Goal: Navigation & Orientation: Find specific page/section

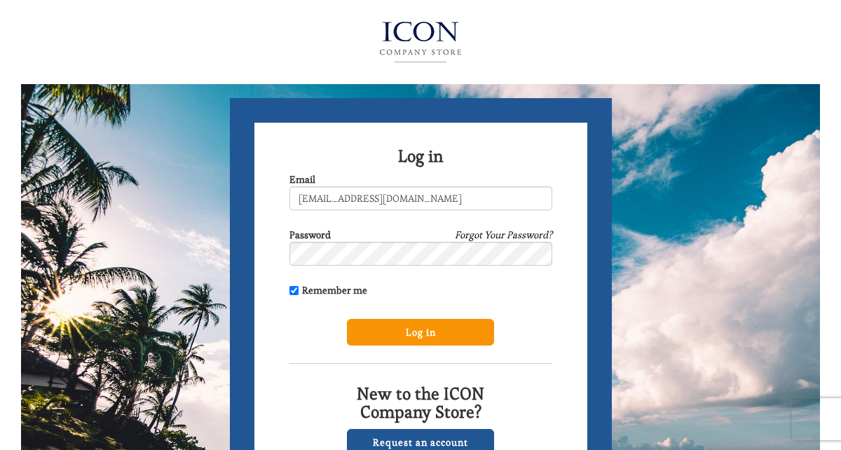
click at [423, 332] on input "Log in" at bounding box center [420, 332] width 147 height 27
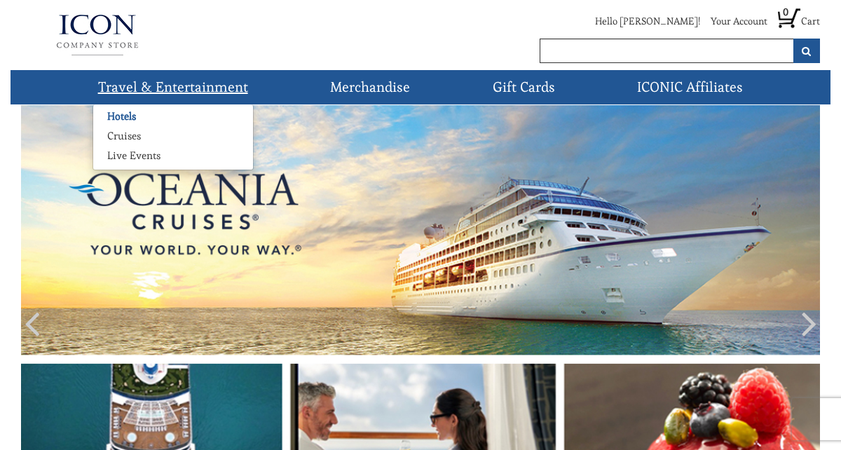
click at [126, 111] on link "Hotels" at bounding box center [121, 116] width 57 height 14
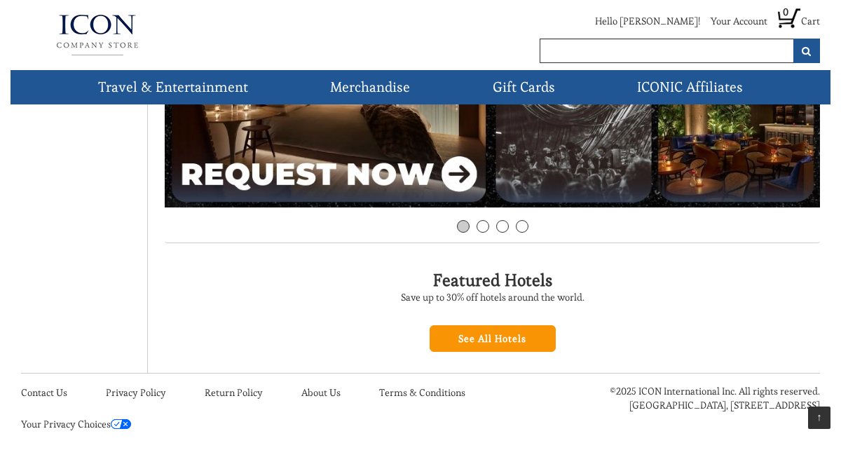
scroll to position [360, 0]
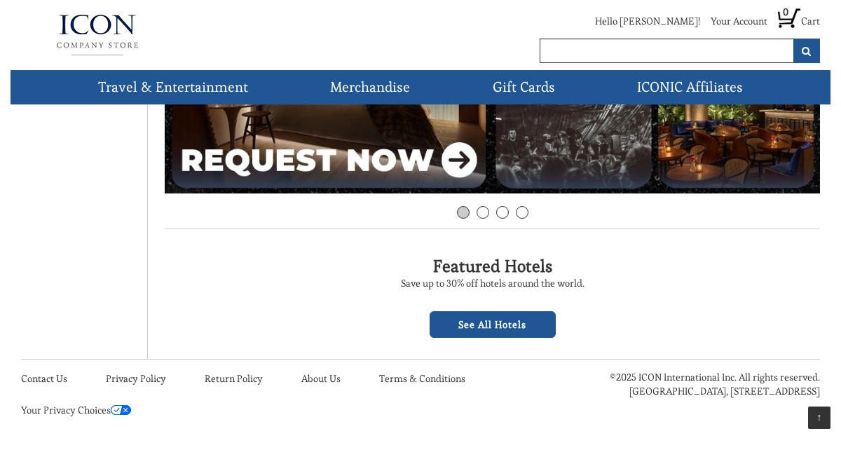
click at [510, 323] on link "See All Hotels" at bounding box center [493, 324] width 126 height 27
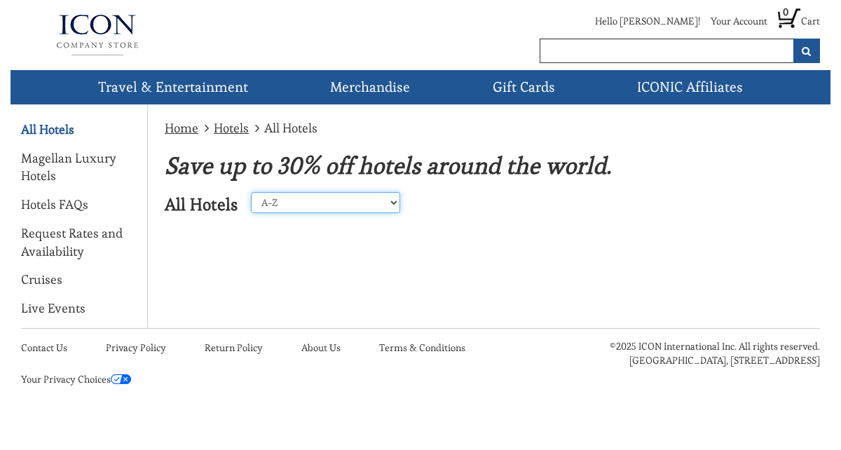
click at [383, 194] on select "A-Z Z-A [GEOGRAPHIC_DATA] [GEOGRAPHIC_DATA] [GEOGRAPHIC_DATA] [GEOGRAPHIC_DATA]…" at bounding box center [325, 202] width 149 height 21
select select "2"
click at [251, 192] on select "A-Z Z-A United States Caribbean Mexico Europe Asia Perillo Tours Africa Central…" at bounding box center [325, 202] width 149 height 21
click at [61, 130] on link "All Hotels" at bounding box center [47, 130] width 53 height 18
click at [353, 257] on div "Home Hotels All Hotels Save up to 30% off hotels around the world. All Hotels A…" at bounding box center [421, 216] width 820 height 223
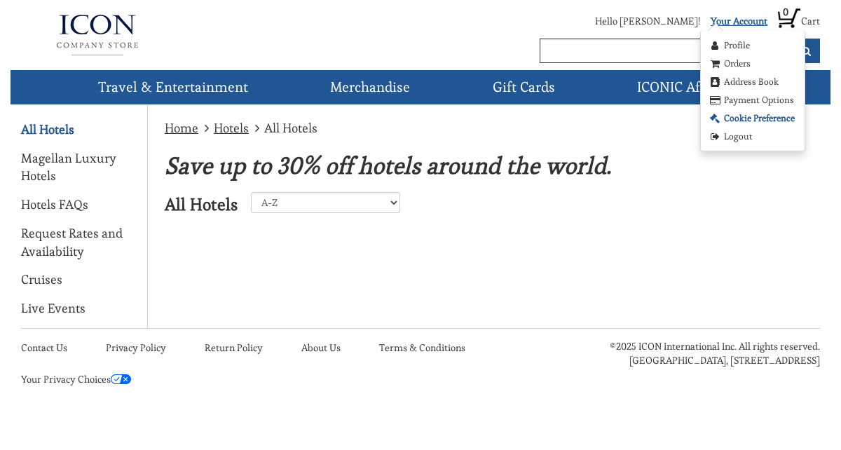
click at [732, 114] on link "Cookie Preference" at bounding box center [751, 118] width 87 height 14
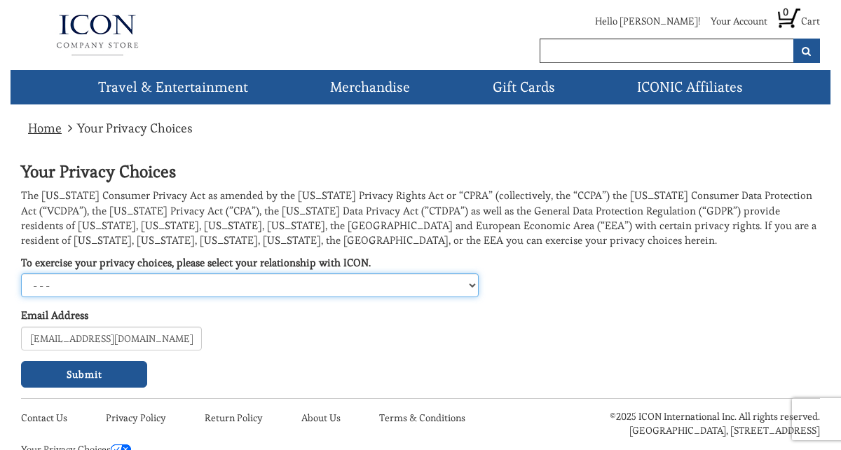
click at [467, 288] on select "- - - California Consumer Virginia Consumer UK/EEA Data Subject Colorado Consum…" at bounding box center [250, 285] width 458 height 24
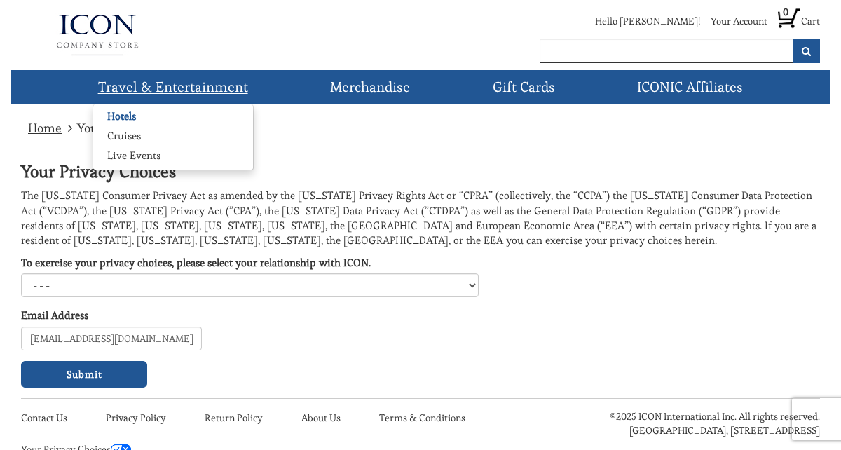
click at [125, 114] on link "Hotels" at bounding box center [121, 116] width 57 height 14
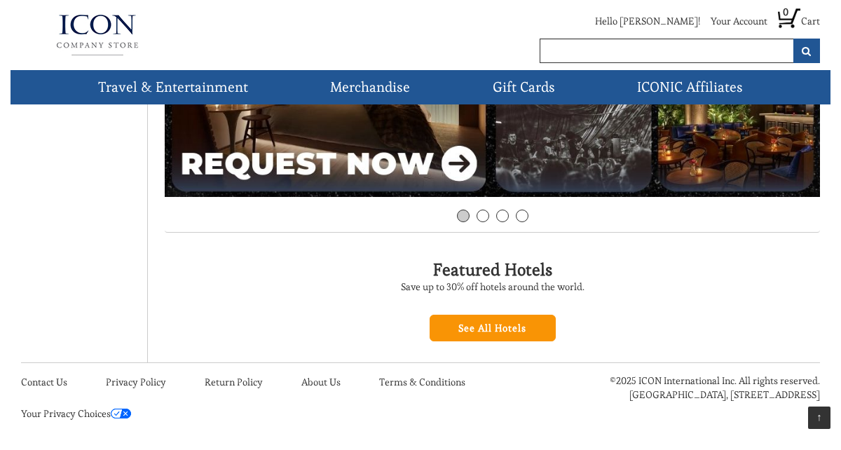
scroll to position [360, 0]
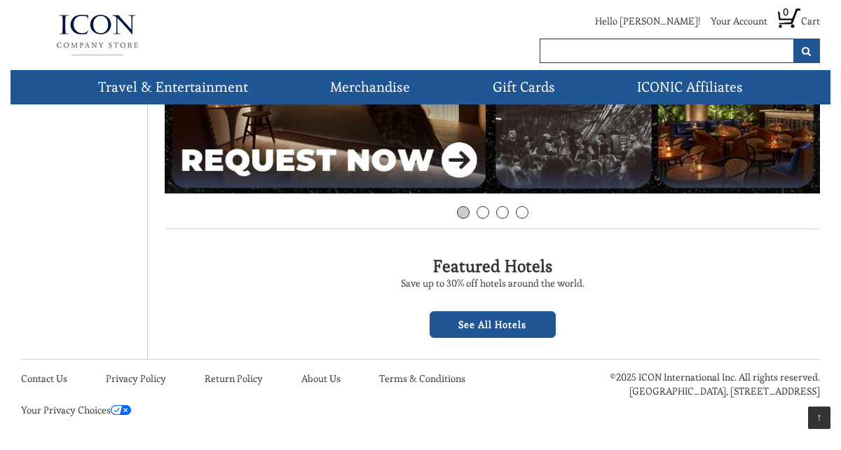
click at [482, 318] on link "See All Hotels" at bounding box center [493, 324] width 126 height 27
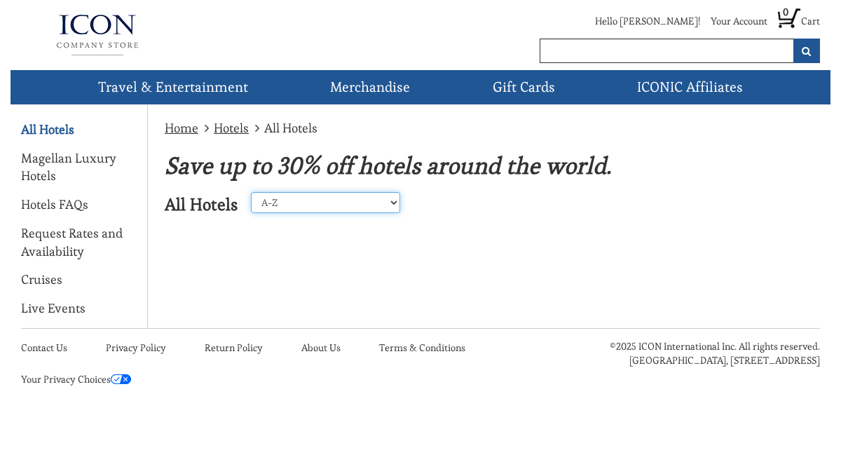
click at [335, 203] on select "A-Z Z-A [GEOGRAPHIC_DATA] [GEOGRAPHIC_DATA] [GEOGRAPHIC_DATA] [GEOGRAPHIC_DATA]…" at bounding box center [325, 202] width 149 height 21
select select "2"
click at [251, 192] on select "A-Z Z-A United States Caribbean Mexico Europe Asia Perillo Tours Africa Central…" at bounding box center [325, 202] width 149 height 21
click at [344, 254] on div "Home Hotels All Hotels Save up to 30% off hotels around the world. All Hotels A…" at bounding box center [421, 216] width 820 height 223
click at [231, 256] on div "Home Hotels All Hotels Save up to 30% off hotels around the world. All Hotels A…" at bounding box center [421, 216] width 820 height 223
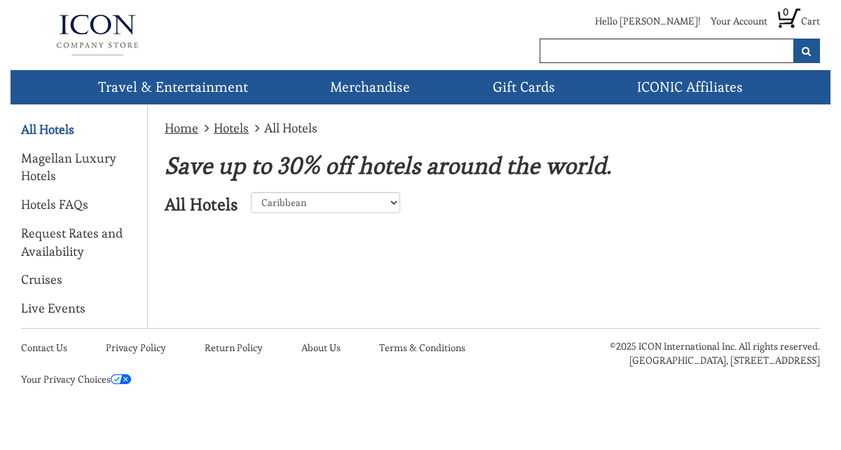
drag, startPoint x: 231, startPoint y: 256, endPoint x: 231, endPoint y: 217, distance: 39.3
click at [231, 233] on div "Home Hotels All Hotels Save up to 30% off hotels around the world. All Hotels A…" at bounding box center [421, 216] width 820 height 223
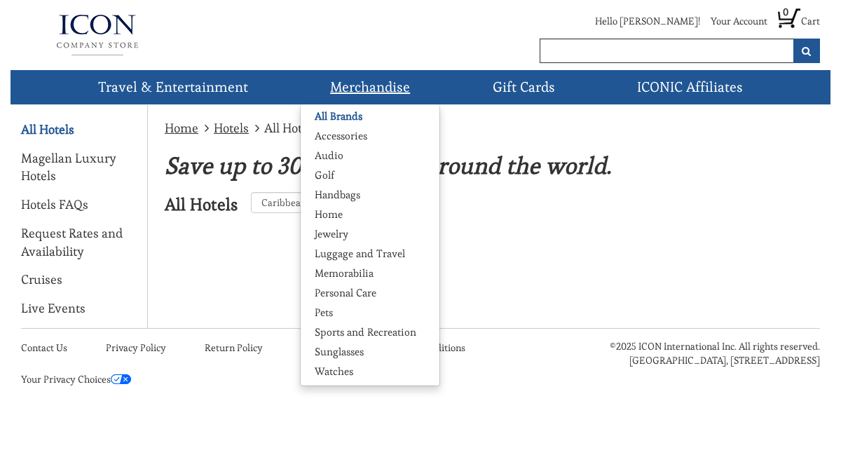
click at [339, 116] on link "All Brands" at bounding box center [339, 116] width 76 height 14
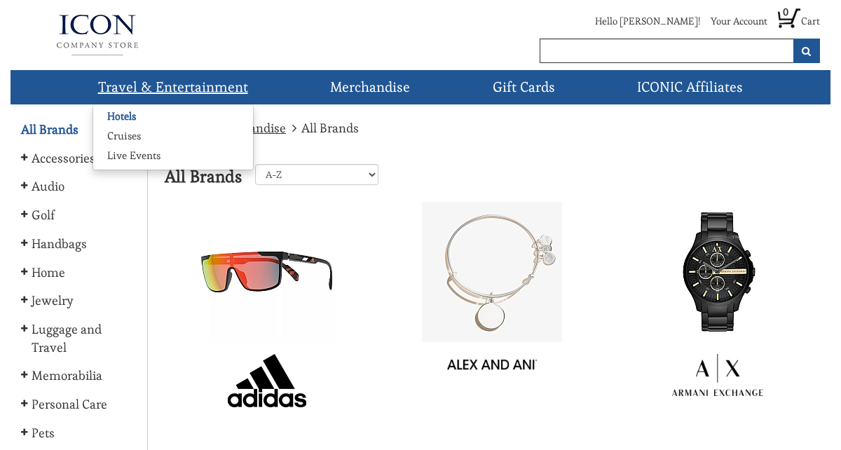
click at [119, 118] on link "Hotels" at bounding box center [121, 116] width 57 height 14
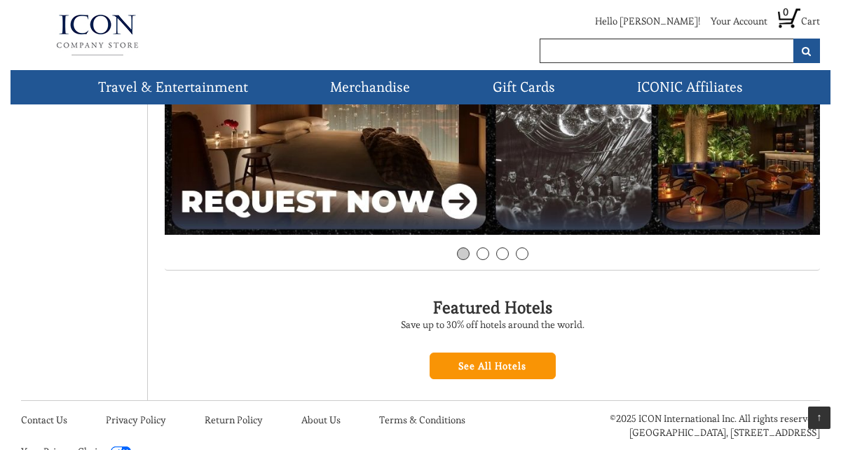
scroll to position [360, 0]
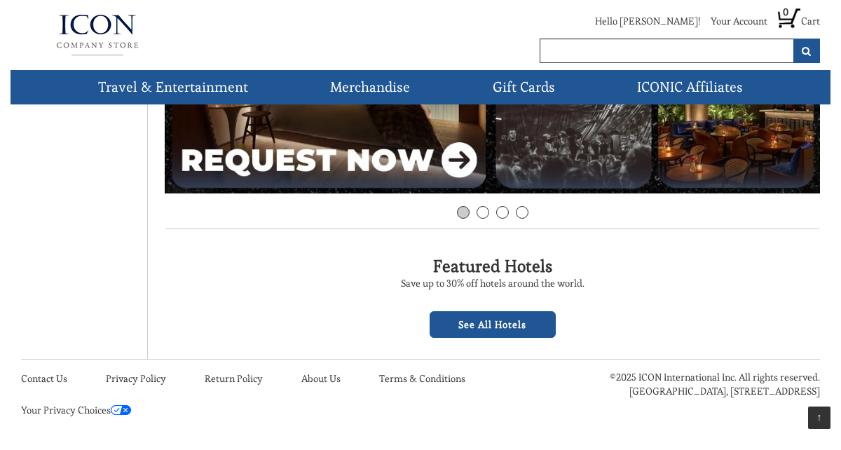
click at [492, 327] on link "See All Hotels" at bounding box center [493, 324] width 126 height 27
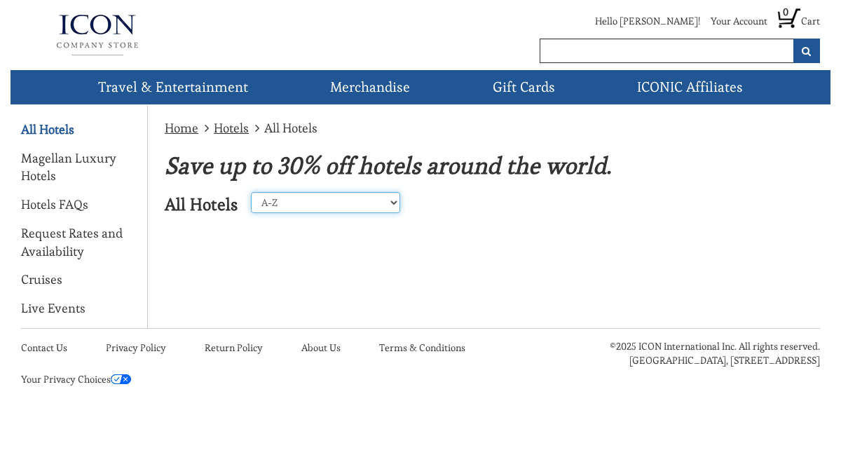
click at [330, 208] on select "A-Z Z-A United States Caribbean Mexico Europe Asia Perillo Tours Africa Central…" at bounding box center [325, 202] width 149 height 21
select select "2"
click at [251, 192] on select "A-Z Z-A United States Caribbean Mexico Europe Asia Perillo Tours Africa Central…" at bounding box center [325, 202] width 149 height 21
click at [648, 79] on link "ICONIC Affiliates" at bounding box center [690, 87] width 117 height 34
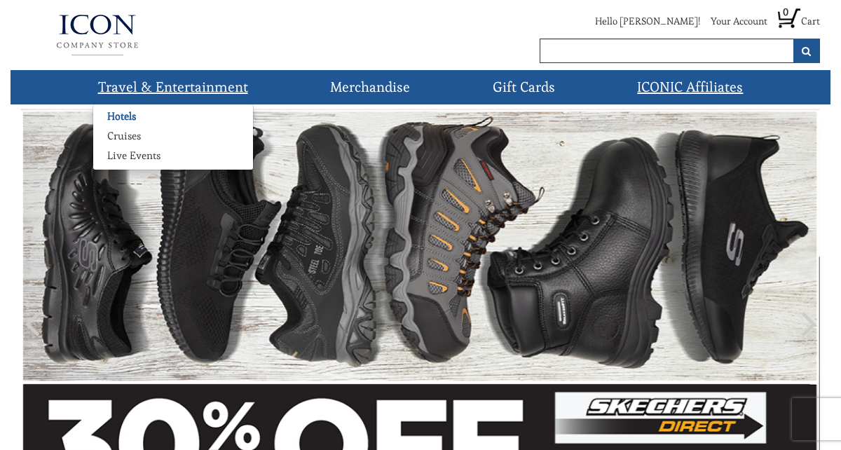
click at [119, 118] on link "Hotels" at bounding box center [121, 116] width 57 height 14
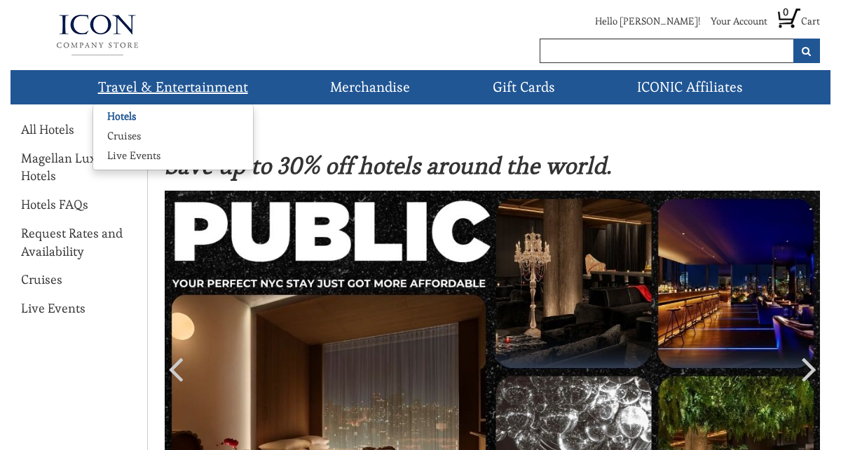
click at [152, 90] on link "Travel & Entertainment" at bounding box center [173, 87] width 161 height 34
click at [121, 131] on link "Cruises" at bounding box center [124, 136] width 62 height 14
click at [121, 110] on link "Hotels" at bounding box center [121, 116] width 57 height 14
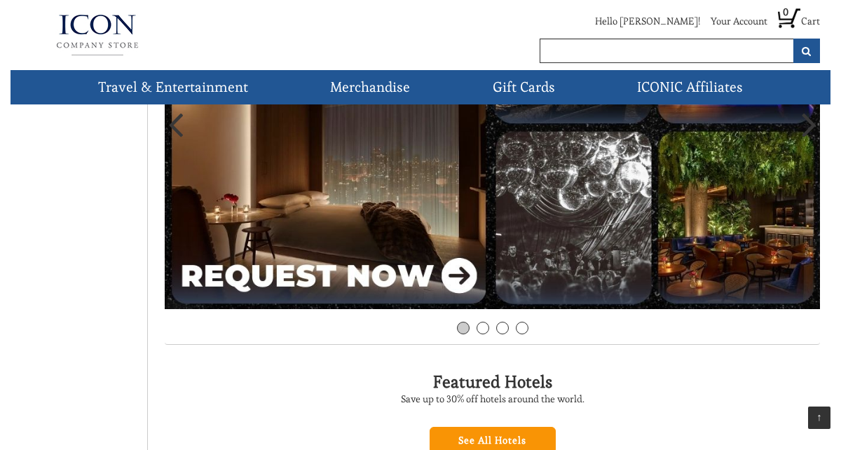
scroll to position [231, 0]
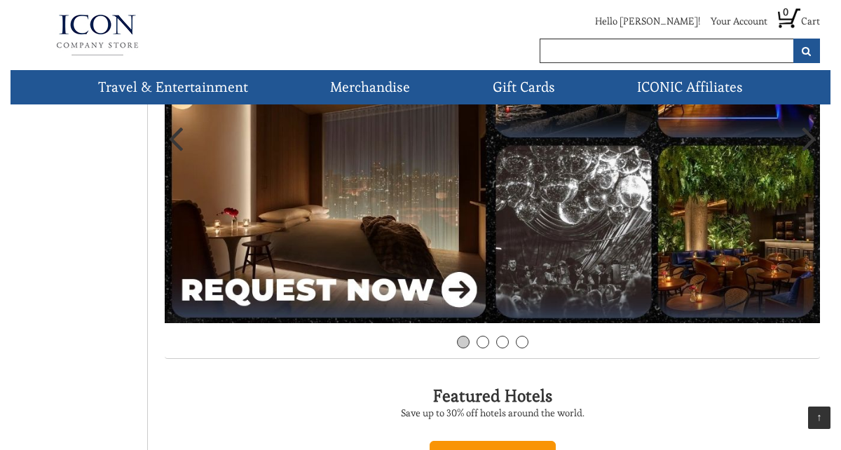
click at [810, 139] on icon at bounding box center [809, 138] width 15 height 42
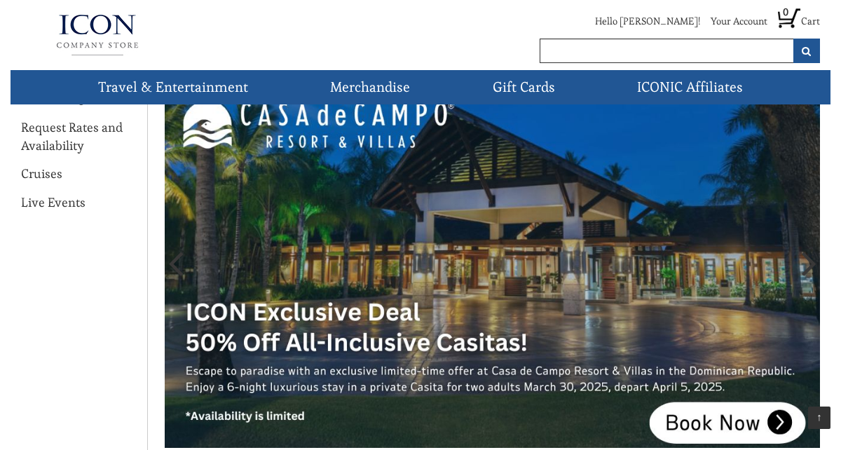
scroll to position [114, 0]
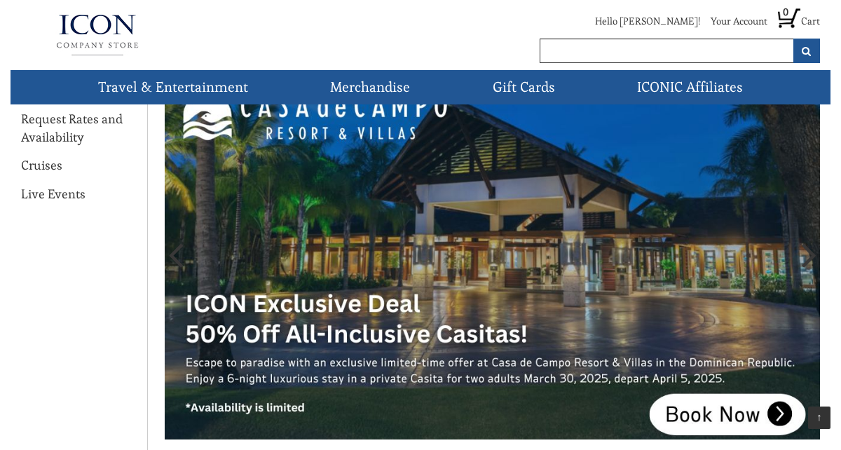
click at [808, 256] on icon at bounding box center [809, 254] width 15 height 42
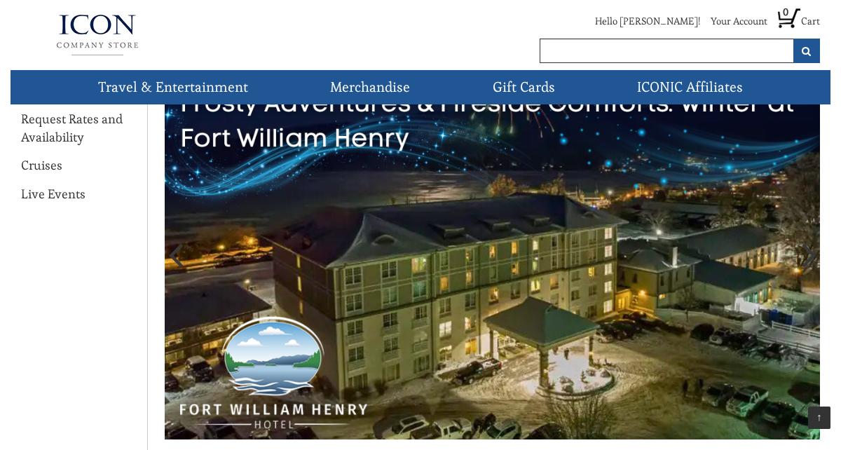
click at [808, 256] on icon at bounding box center [809, 254] width 15 height 42
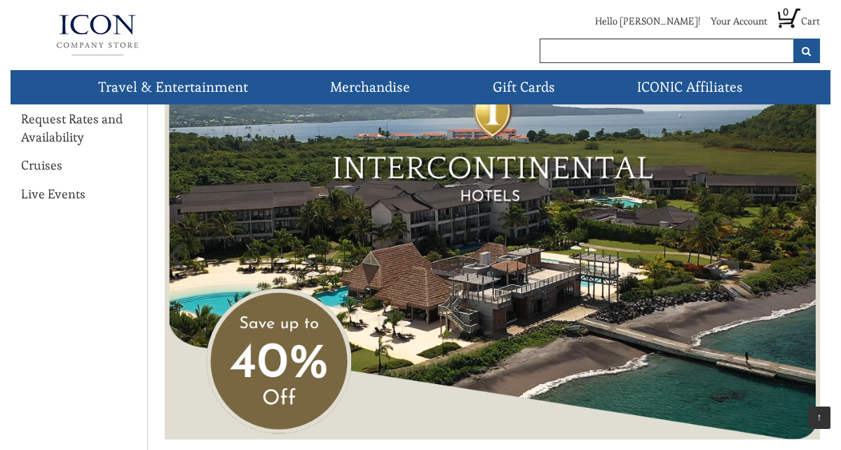
click at [808, 256] on icon at bounding box center [809, 254] width 15 height 42
